Goal: Information Seeking & Learning: Learn about a topic

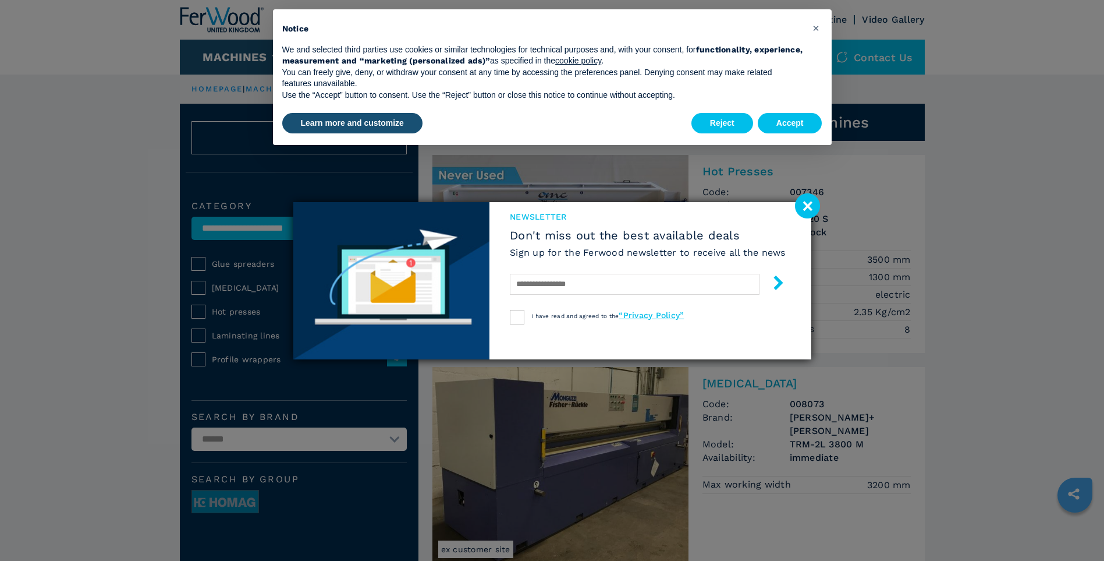
click at [806, 205] on image at bounding box center [807, 205] width 25 height 25
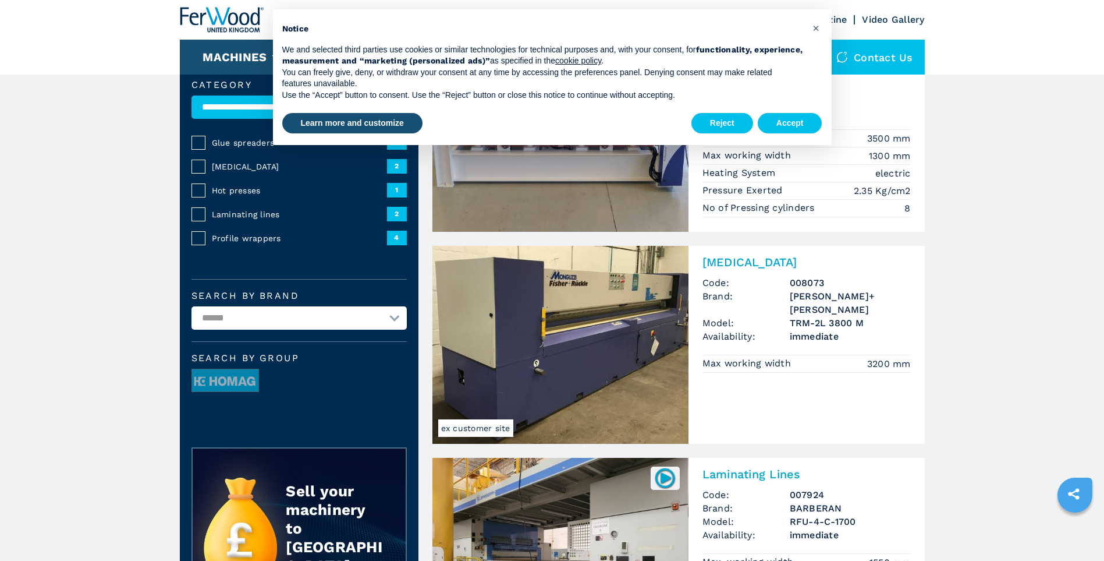
scroll to position [97, 0]
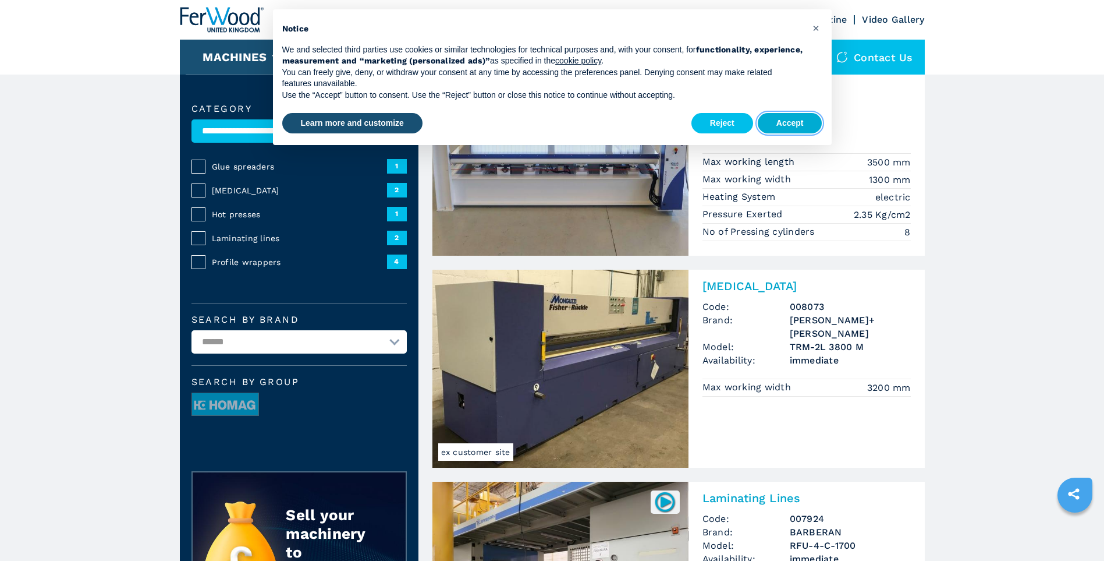
click at [776, 122] on button "Accept" at bounding box center [790, 123] width 65 height 21
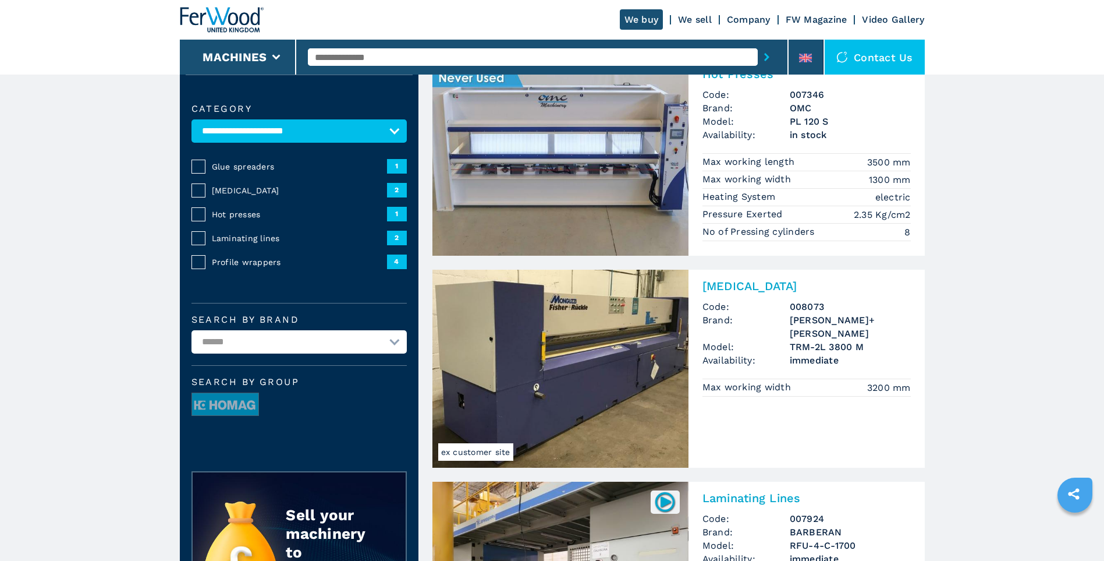
click at [600, 164] on img at bounding box center [560, 157] width 256 height 198
click at [541, 109] on img at bounding box center [560, 157] width 256 height 198
click at [540, 109] on img at bounding box center [560, 157] width 256 height 198
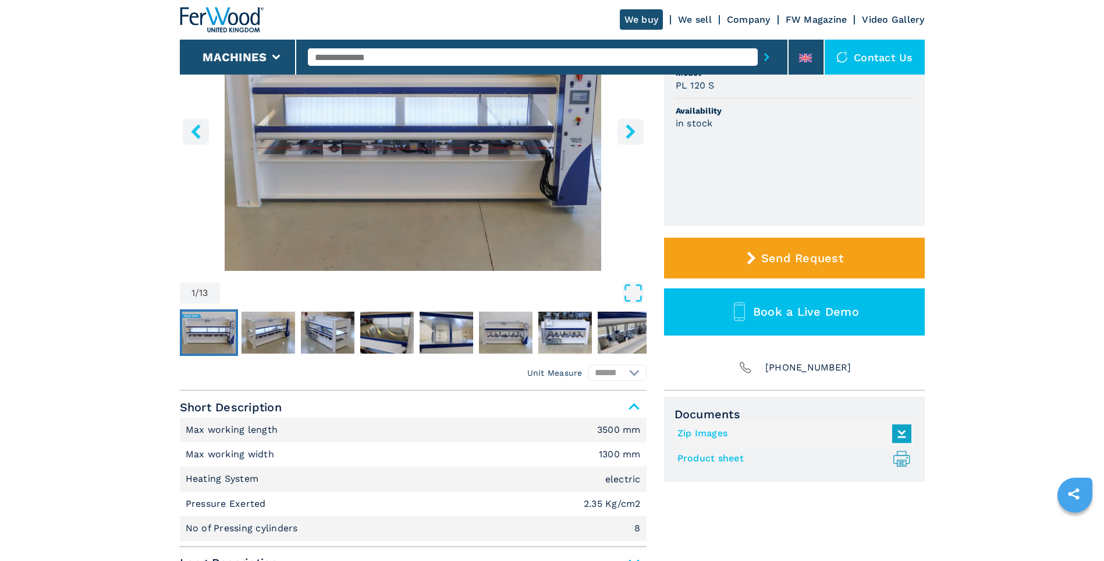
scroll to position [194, 0]
click at [274, 334] on img "Go to Slide 2" at bounding box center [269, 332] width 54 height 42
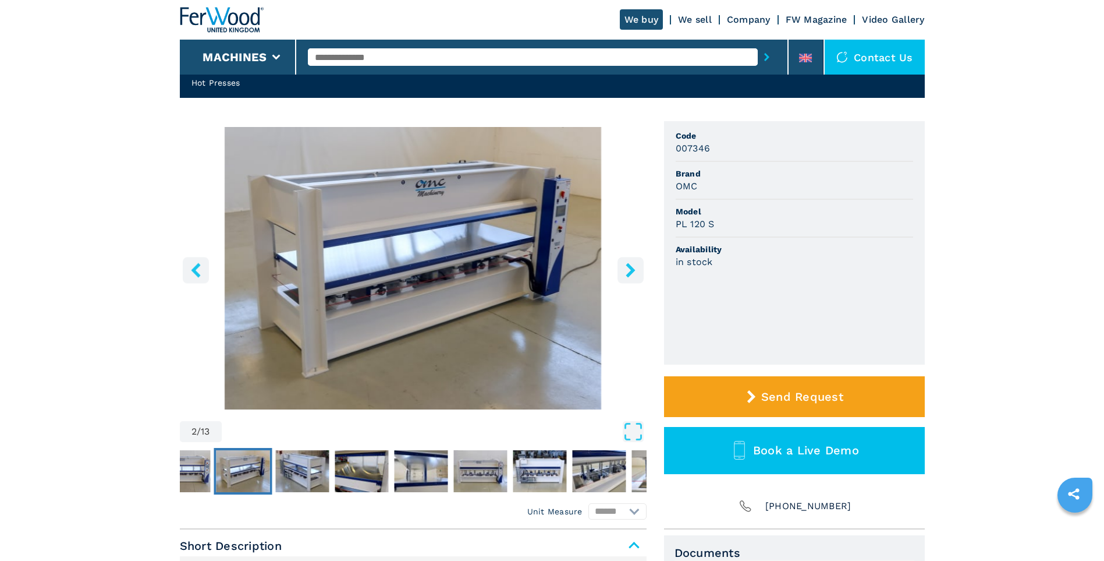
scroll to position [97, 0]
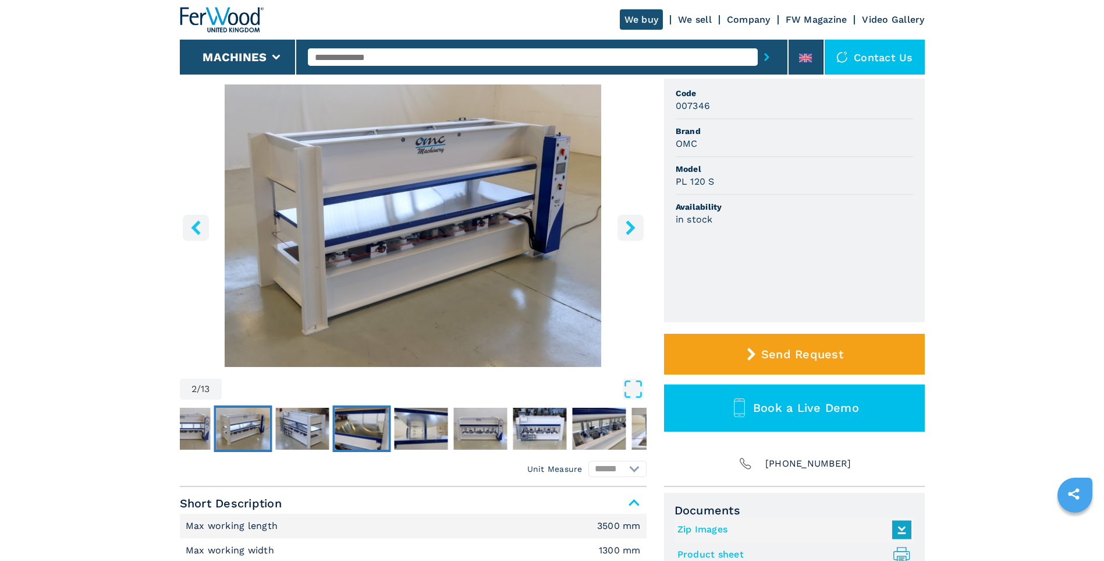
click at [350, 432] on img "Go to Slide 4" at bounding box center [362, 428] width 54 height 42
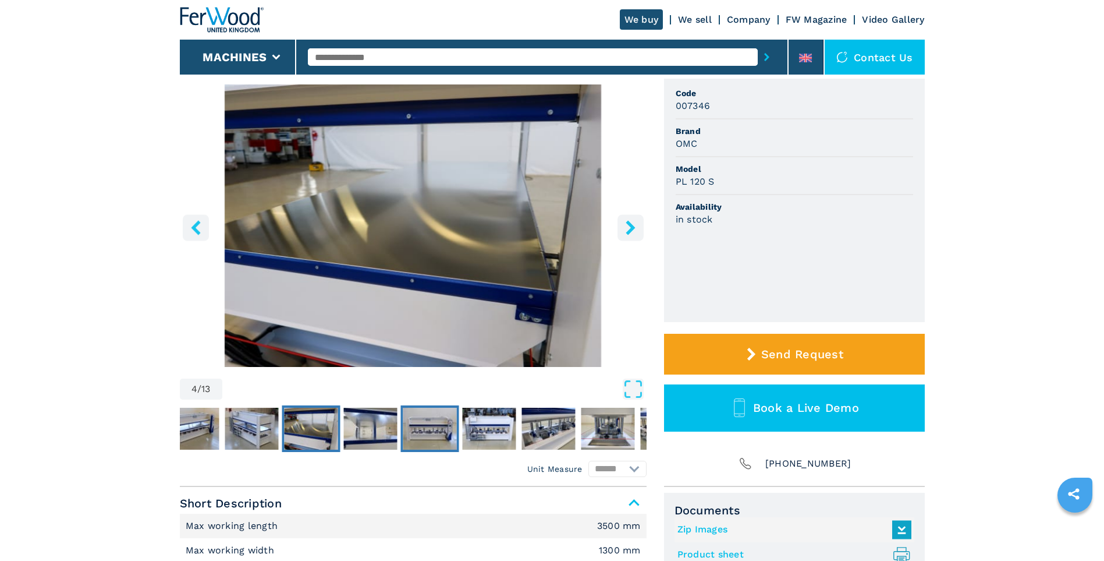
click at [420, 431] on img "Go to Slide 6" at bounding box center [430, 428] width 54 height 42
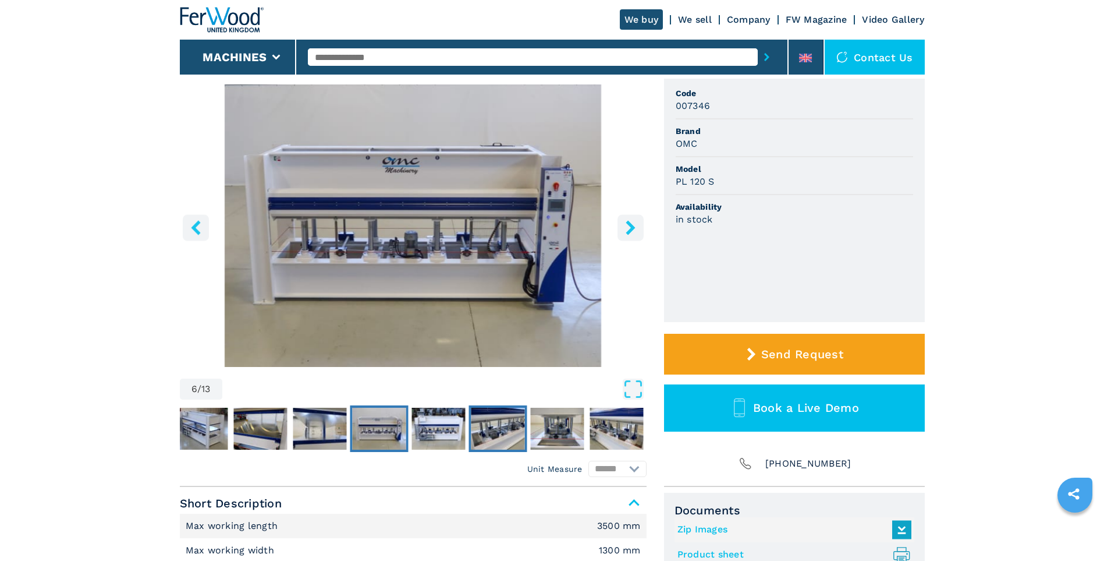
click at [492, 434] on img "Go to Slide 8" at bounding box center [498, 428] width 54 height 42
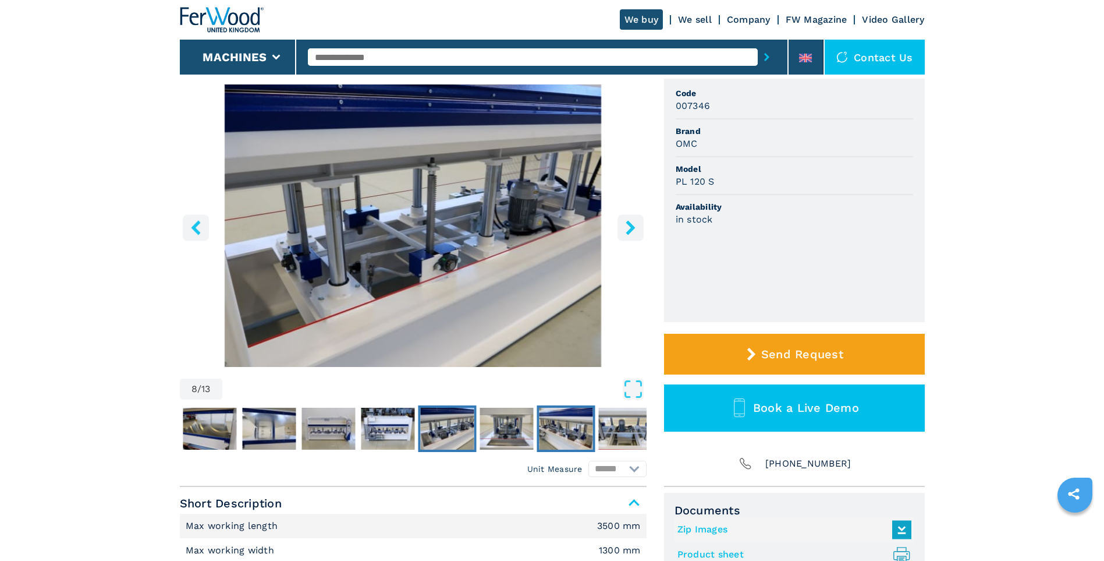
click at [552, 432] on img "Go to Slide 10" at bounding box center [566, 428] width 54 height 42
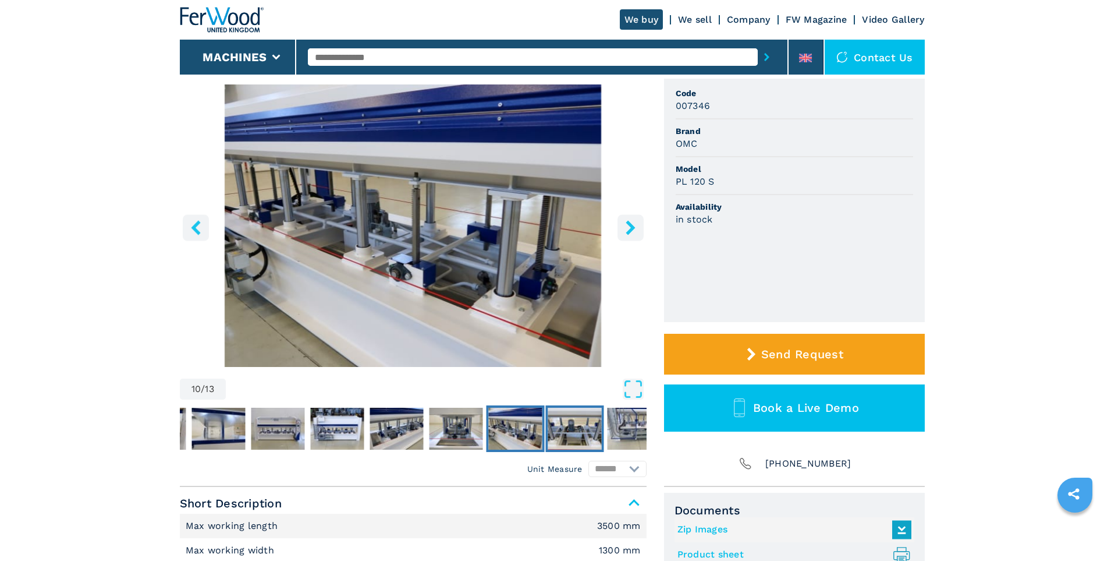
click at [561, 430] on img "Go to Slide 11" at bounding box center [575, 428] width 54 height 42
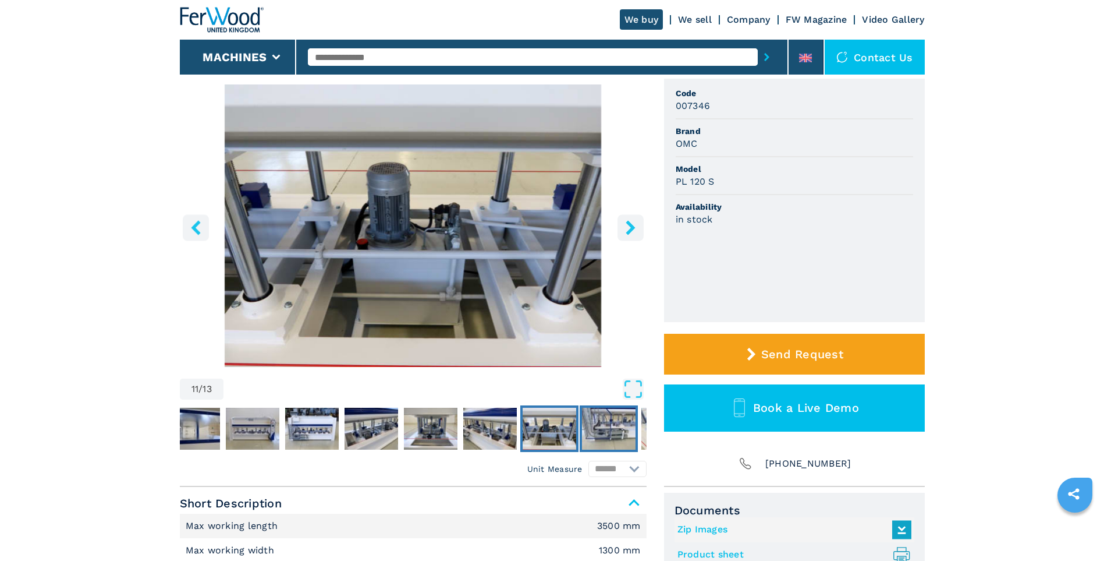
click at [599, 432] on img "Go to Slide 12" at bounding box center [609, 428] width 54 height 42
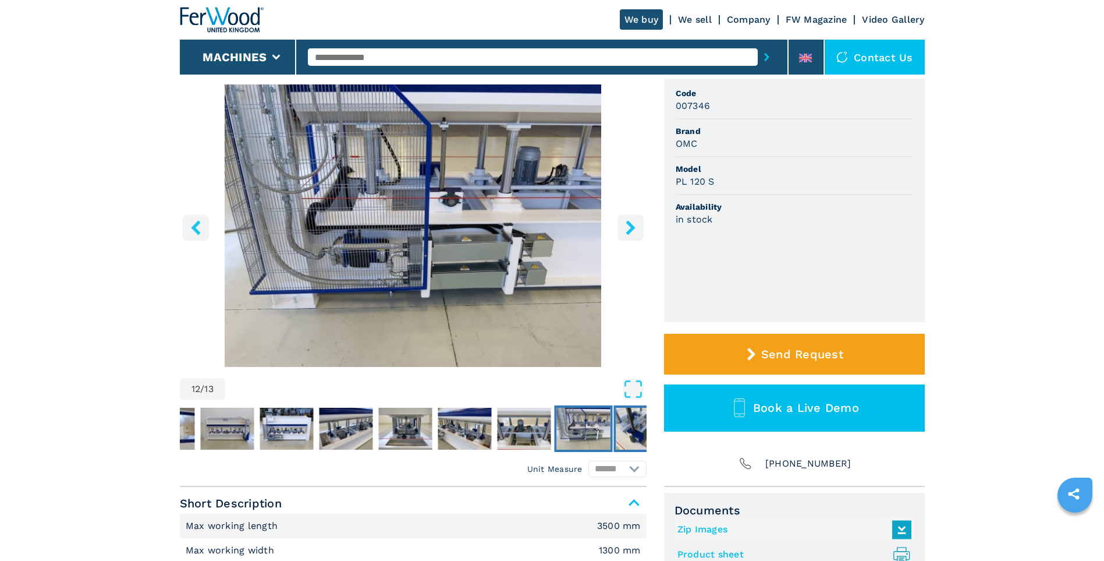
click at [631, 431] on img "Go to Slide 13" at bounding box center [643, 428] width 54 height 42
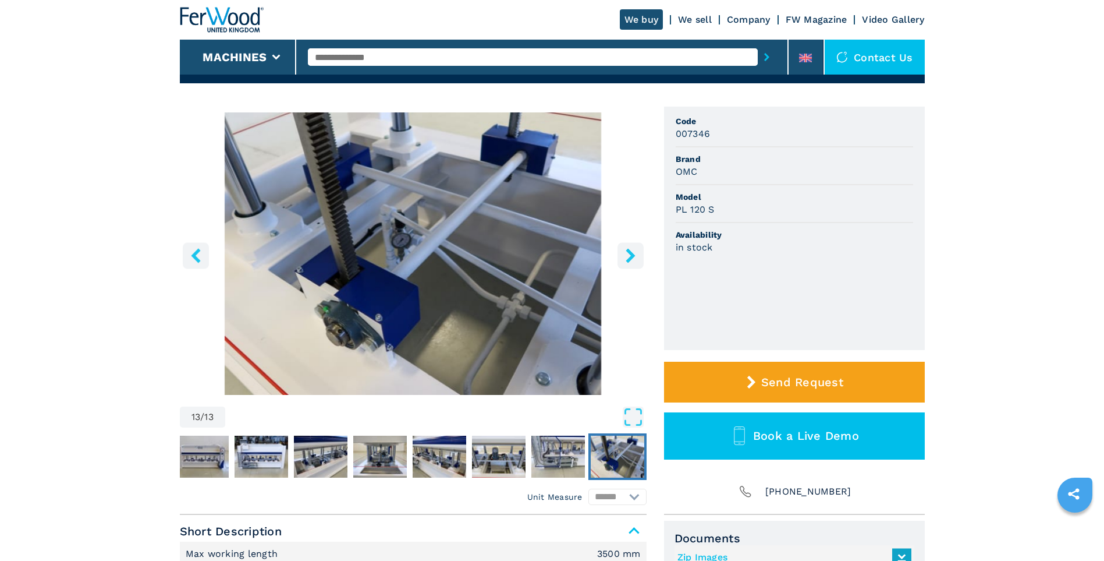
scroll to position [0, 0]
